Goal: Information Seeking & Learning: Learn about a topic

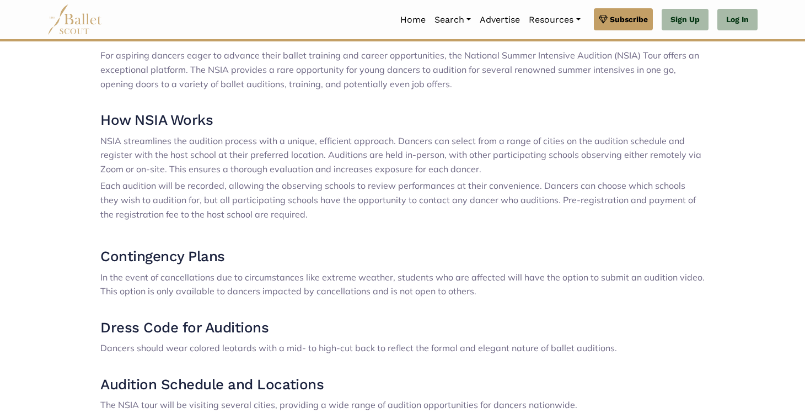
scroll to position [491, 0]
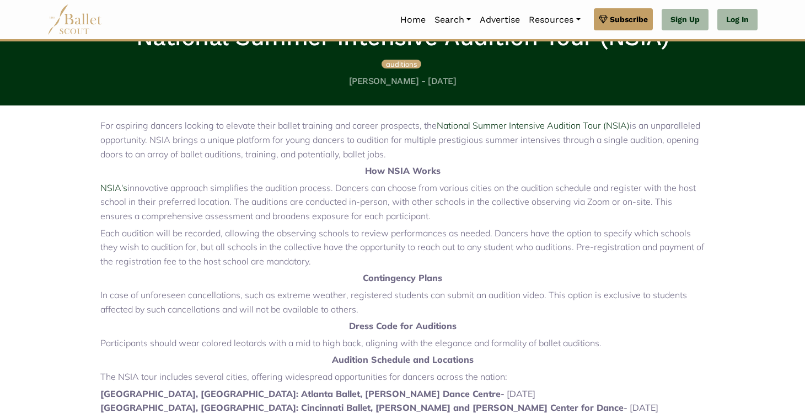
scroll to position [559, 0]
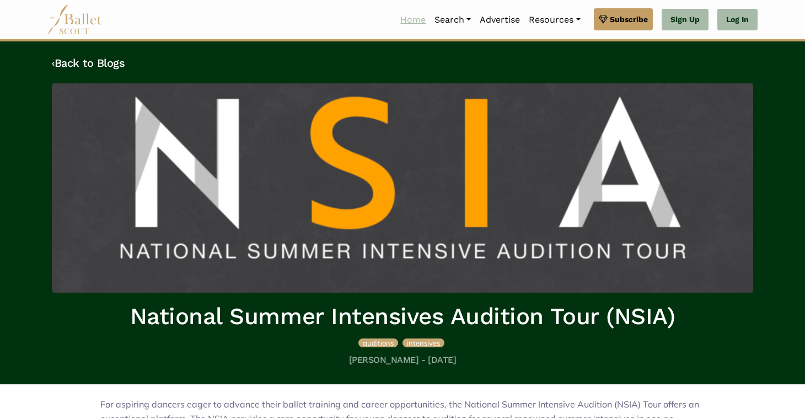
click at [408, 16] on link "Home" at bounding box center [413, 19] width 34 height 23
drag, startPoint x: 131, startPoint y: 315, endPoint x: 783, endPoint y: 351, distance: 653.0
click at [783, 351] on div "‹ Back to Blogs National Summer Intensives Audition Tour (NSIA) auditions inten…" at bounding box center [402, 212] width 805 height 343
copy div "National Summer Intensives Audition Tour (NSIA) auditions intensives"
click at [783, 351] on div "‹ Back to Blogs National Summer Intensives Audition Tour (NSIA) auditions inten…" at bounding box center [402, 212] width 805 height 343
